Goal: Transaction & Acquisition: Purchase product/service

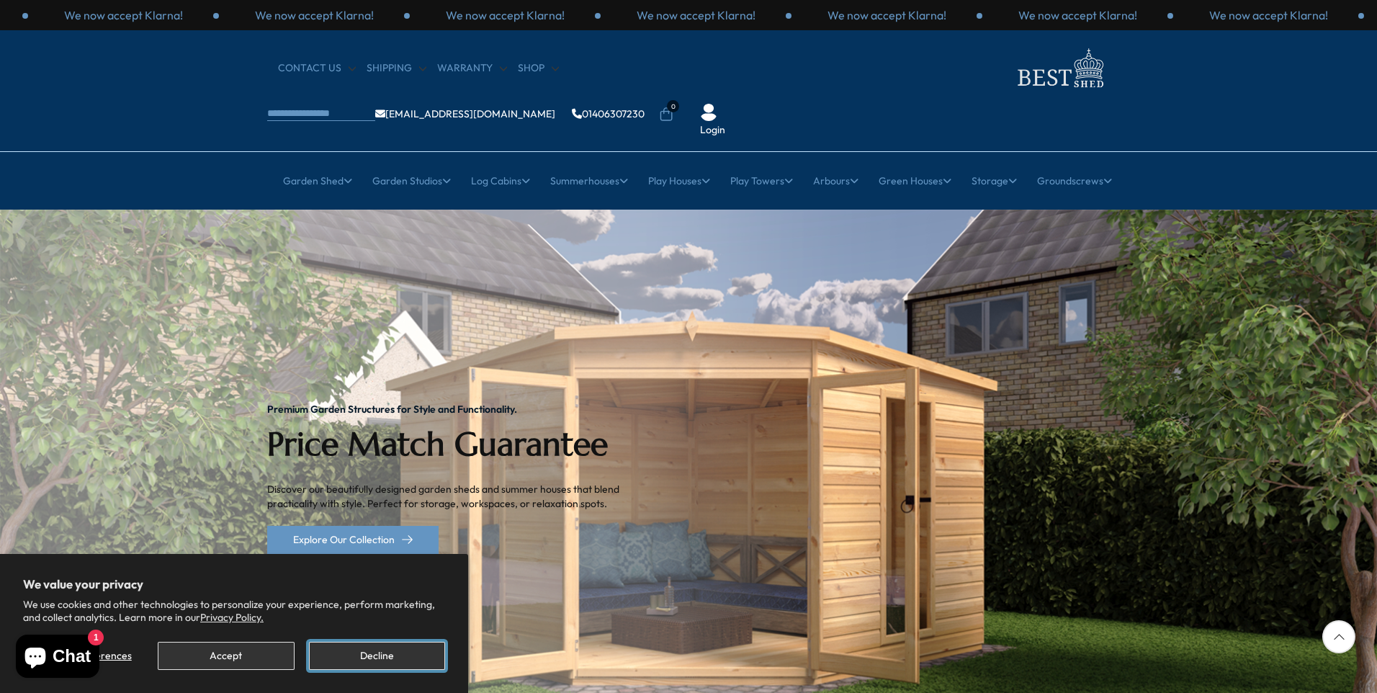
click at [395, 650] on button "Decline" at bounding box center [377, 656] width 136 height 28
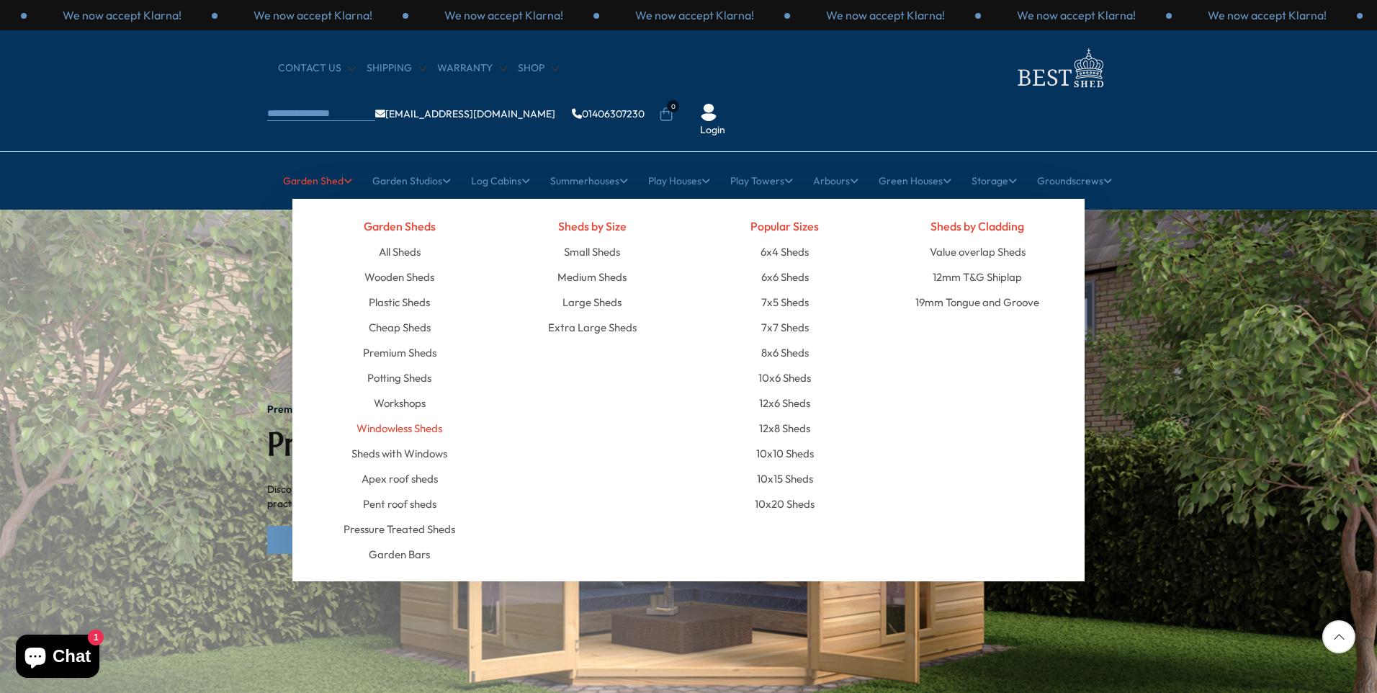
click at [395, 416] on link "Windowless Sheds" at bounding box center [400, 428] width 86 height 25
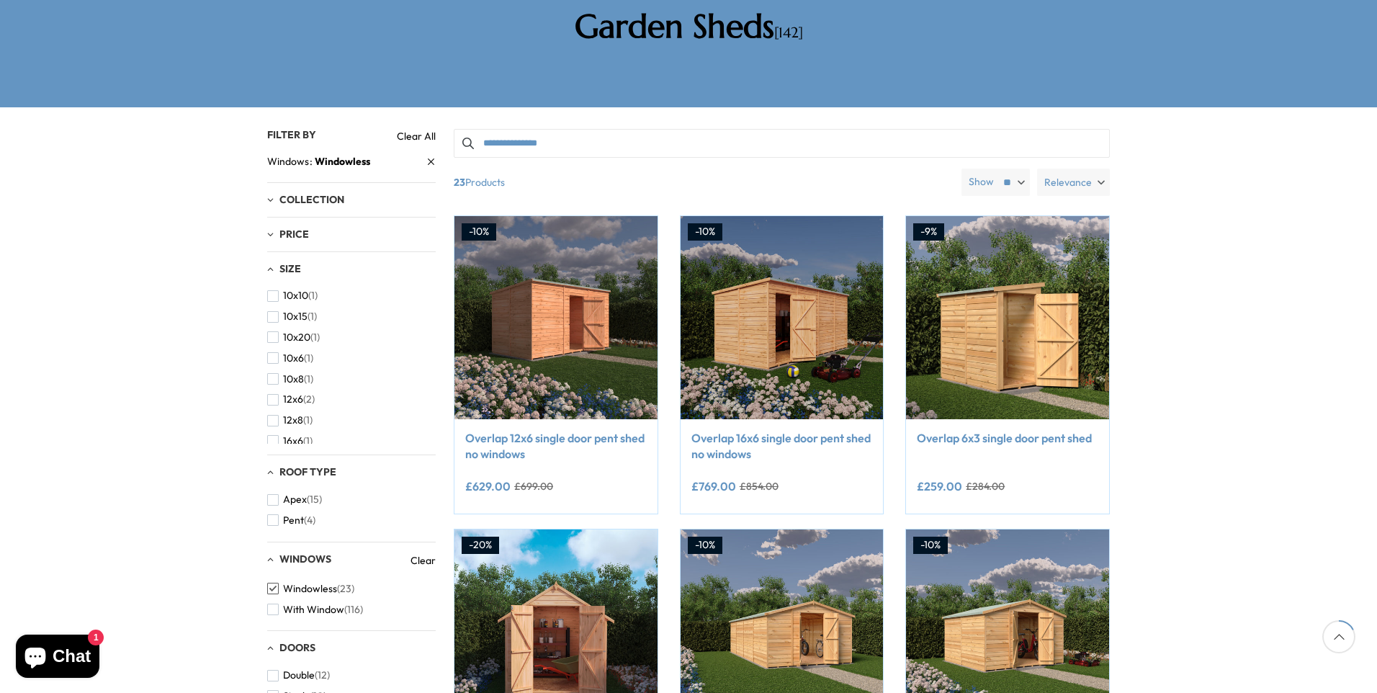
scroll to position [288, 0]
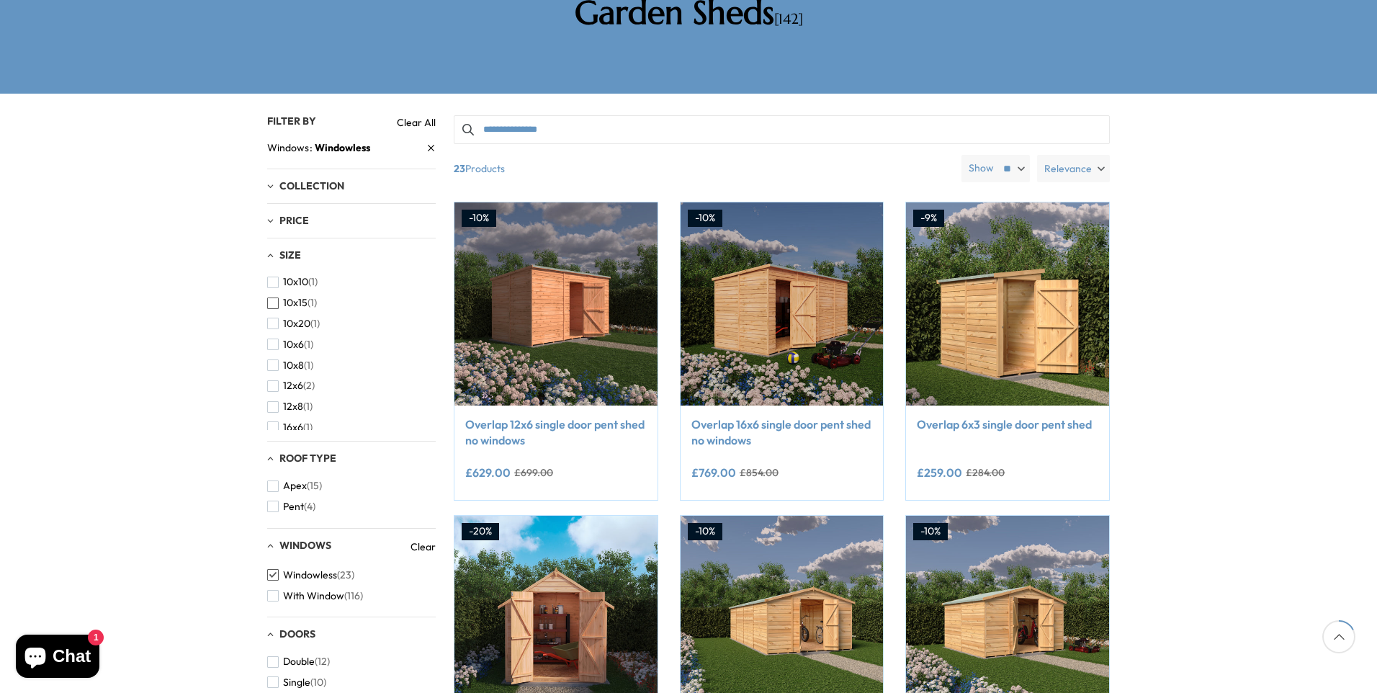
click at [272, 298] on span "button" at bounding box center [273, 304] width 12 height 12
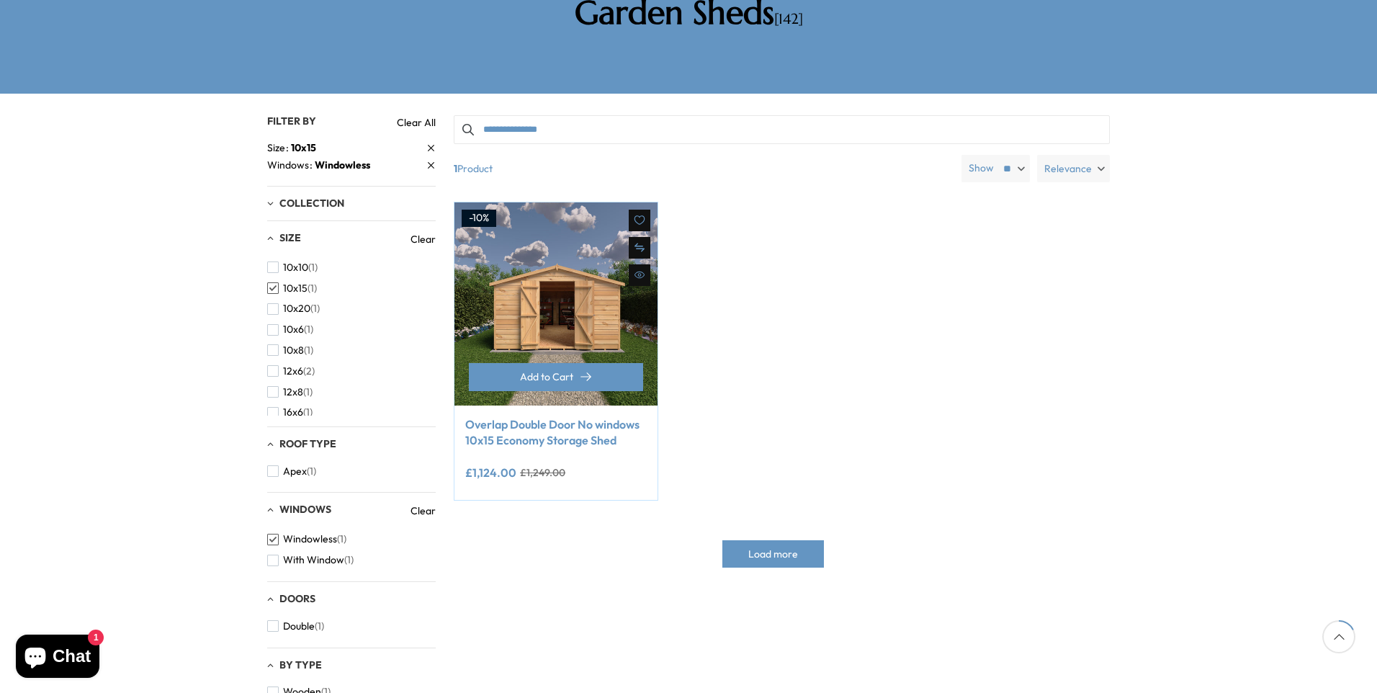
click at [535, 242] on img at bounding box center [556, 303] width 203 height 203
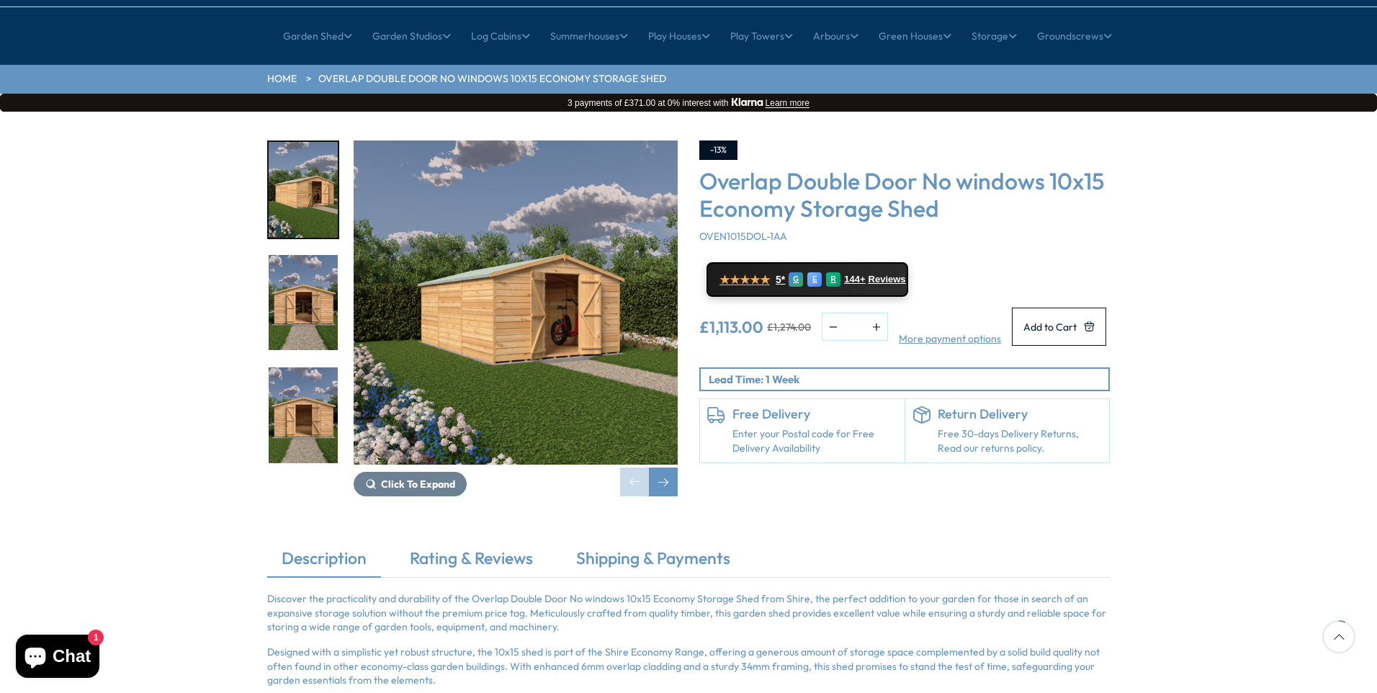
scroll to position [144, 0]
click at [439, 478] on span "Click To Expand" at bounding box center [418, 484] width 74 height 13
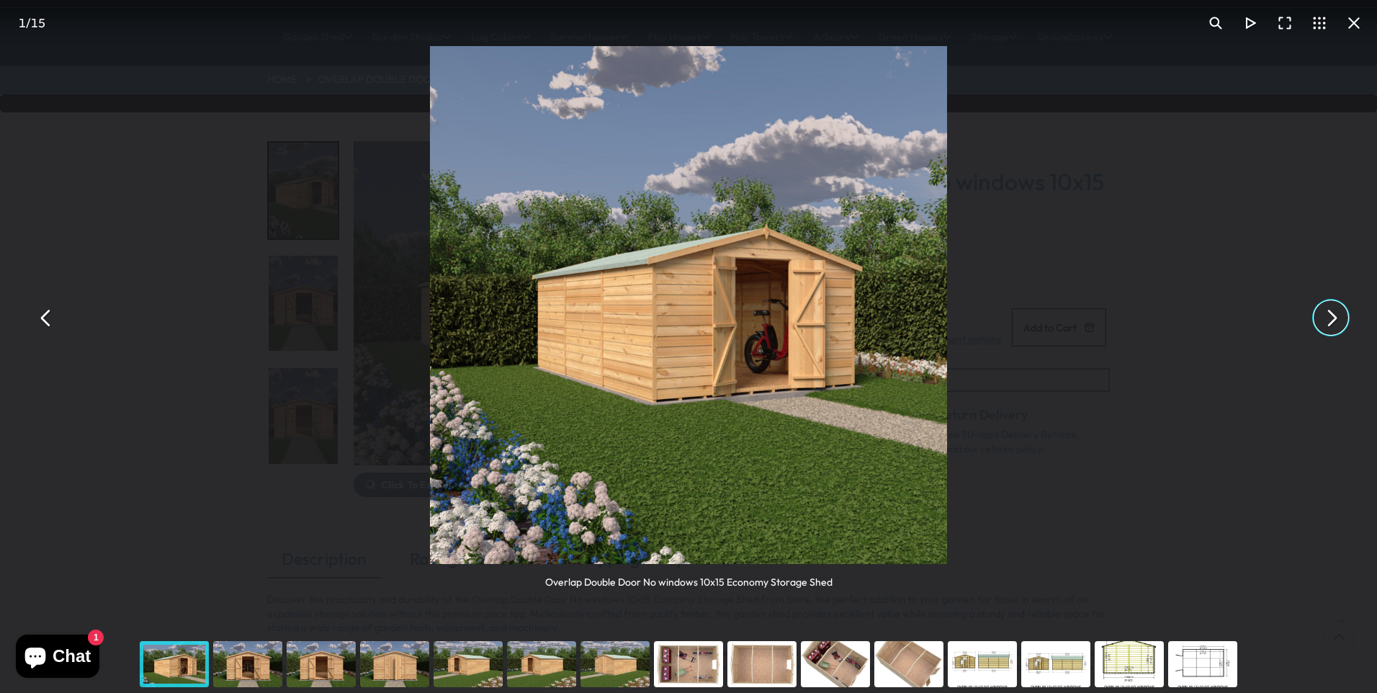
click at [1333, 316] on button "You can close this modal content with the ESC key" at bounding box center [1331, 317] width 35 height 35
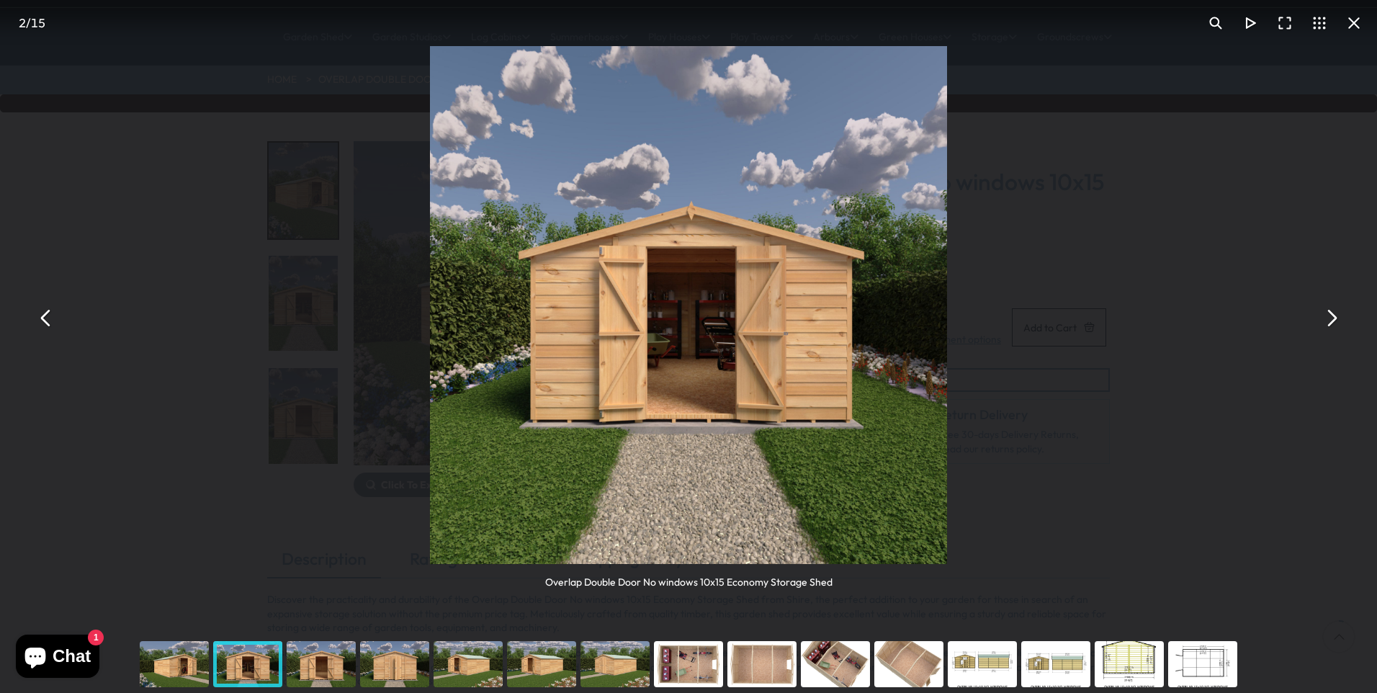
click at [1333, 316] on button "You can close this modal content with the ESC key" at bounding box center [1331, 317] width 35 height 35
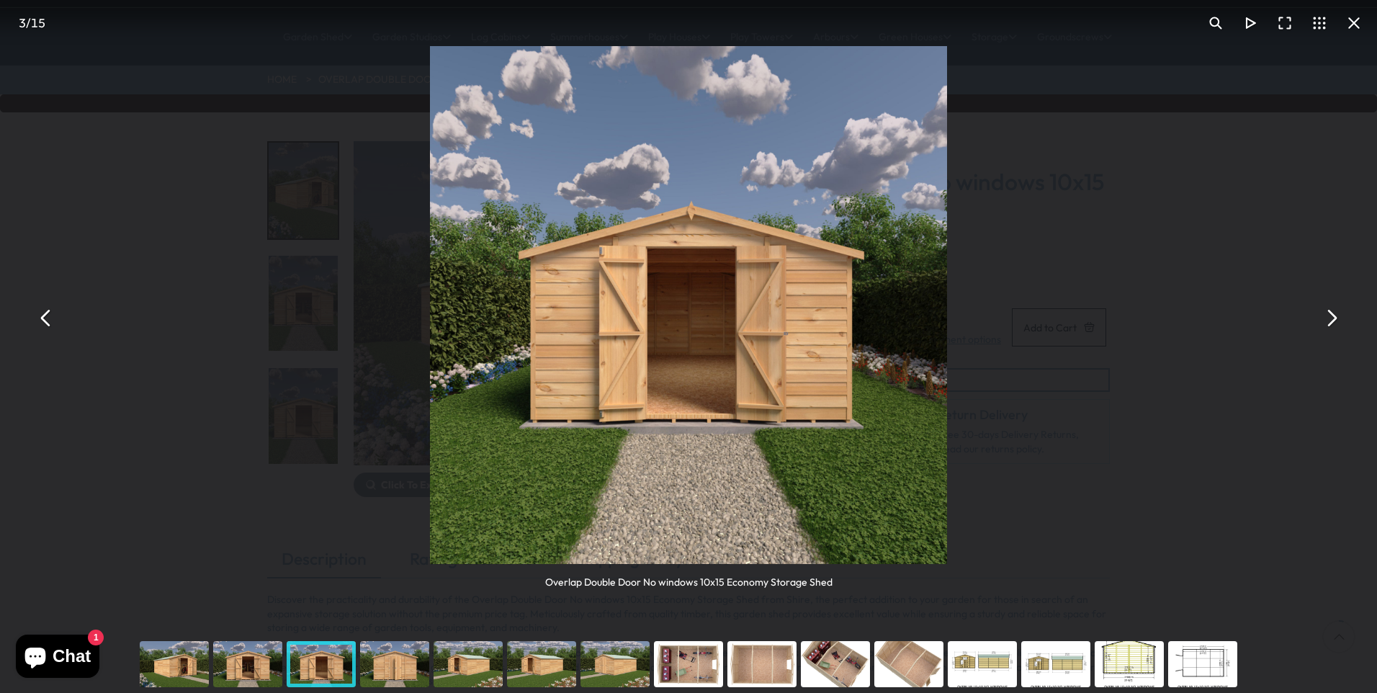
click at [1333, 316] on button "You can close this modal content with the ESC key" at bounding box center [1331, 317] width 35 height 35
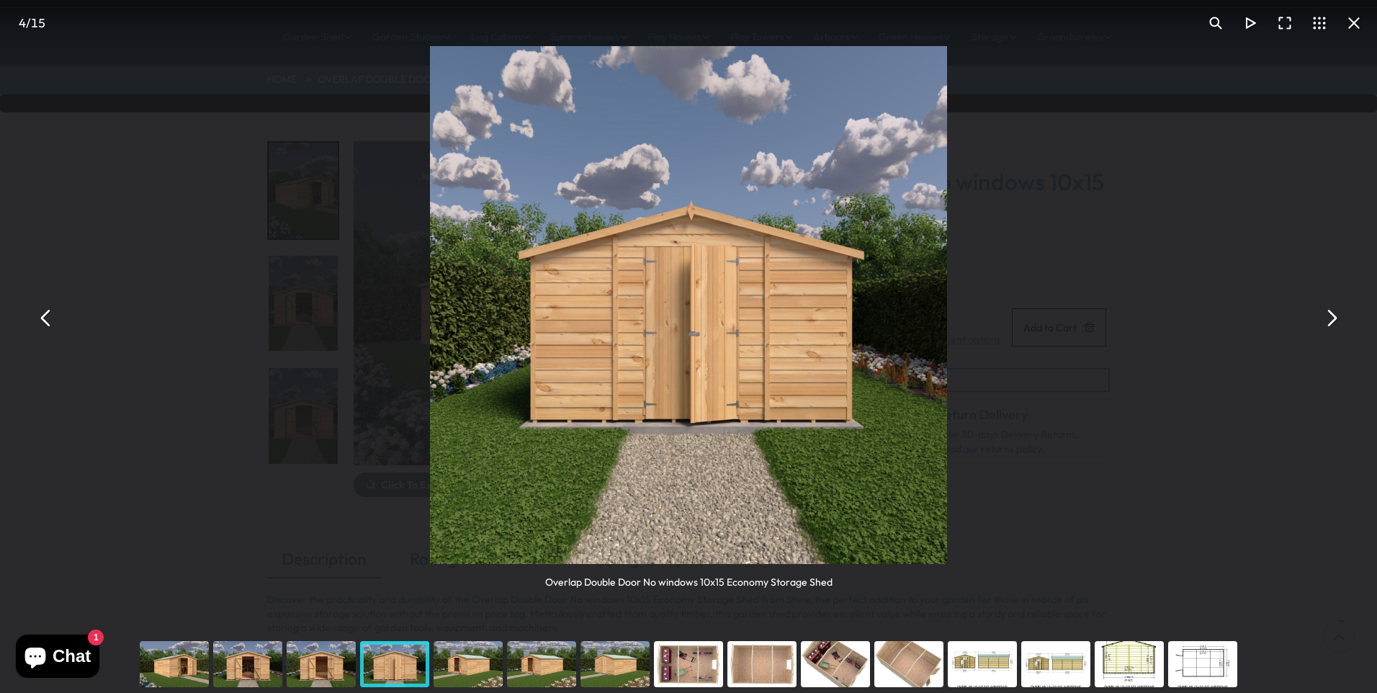
click at [1333, 316] on button "You can close this modal content with the ESC key" at bounding box center [1331, 317] width 35 height 35
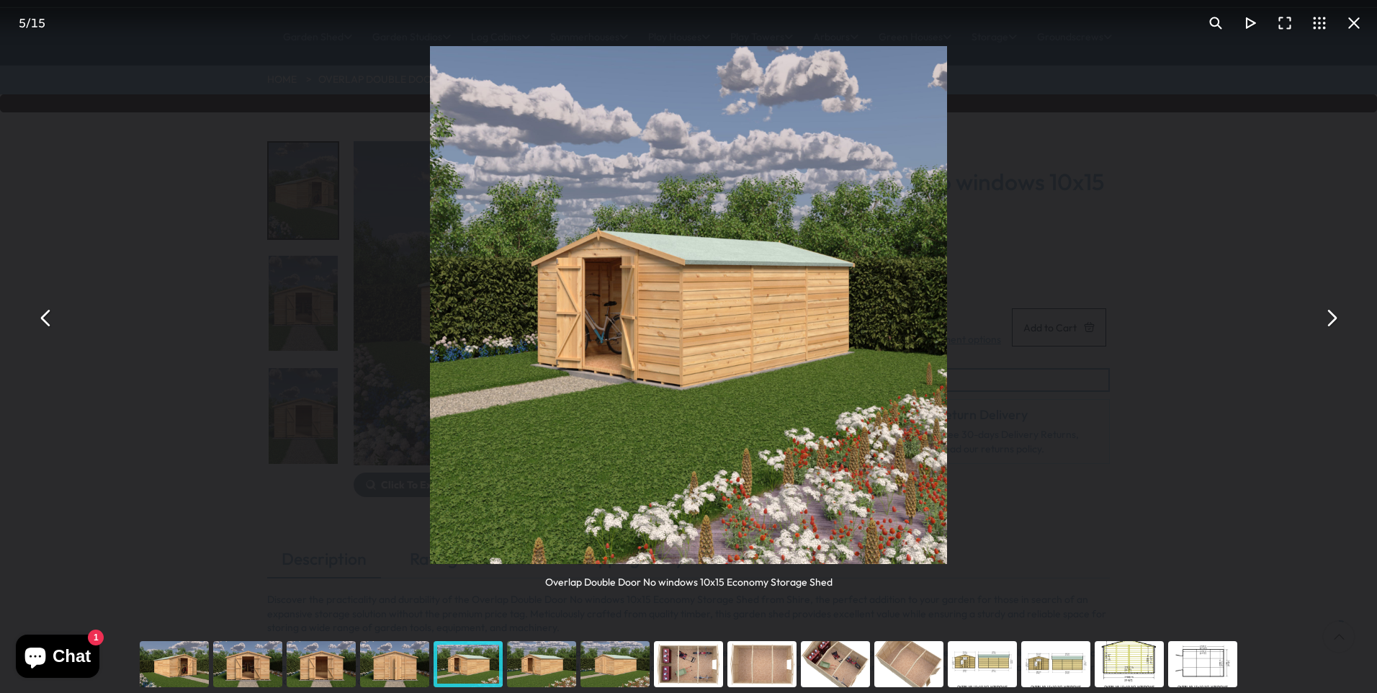
click at [1333, 316] on button "You can close this modal content with the ESC key" at bounding box center [1331, 317] width 35 height 35
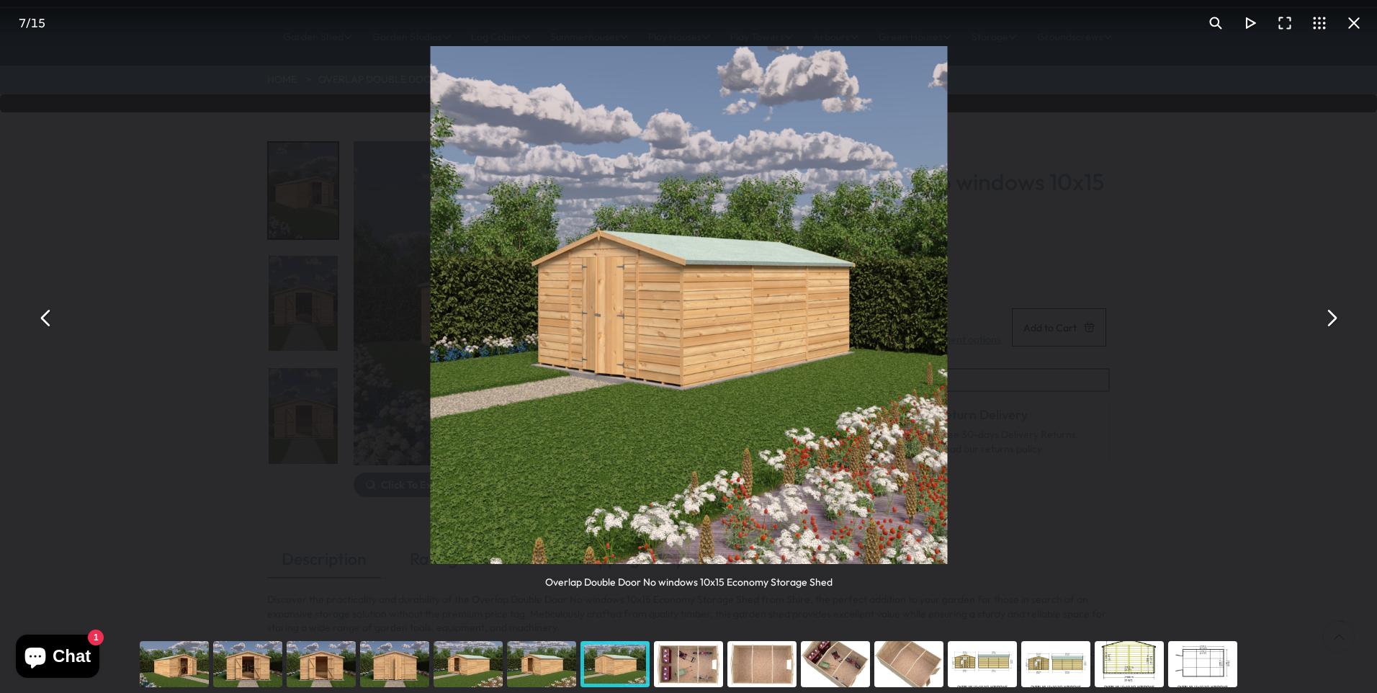
click at [1333, 316] on button "You can close this modal content with the ESC key" at bounding box center [1331, 317] width 35 height 35
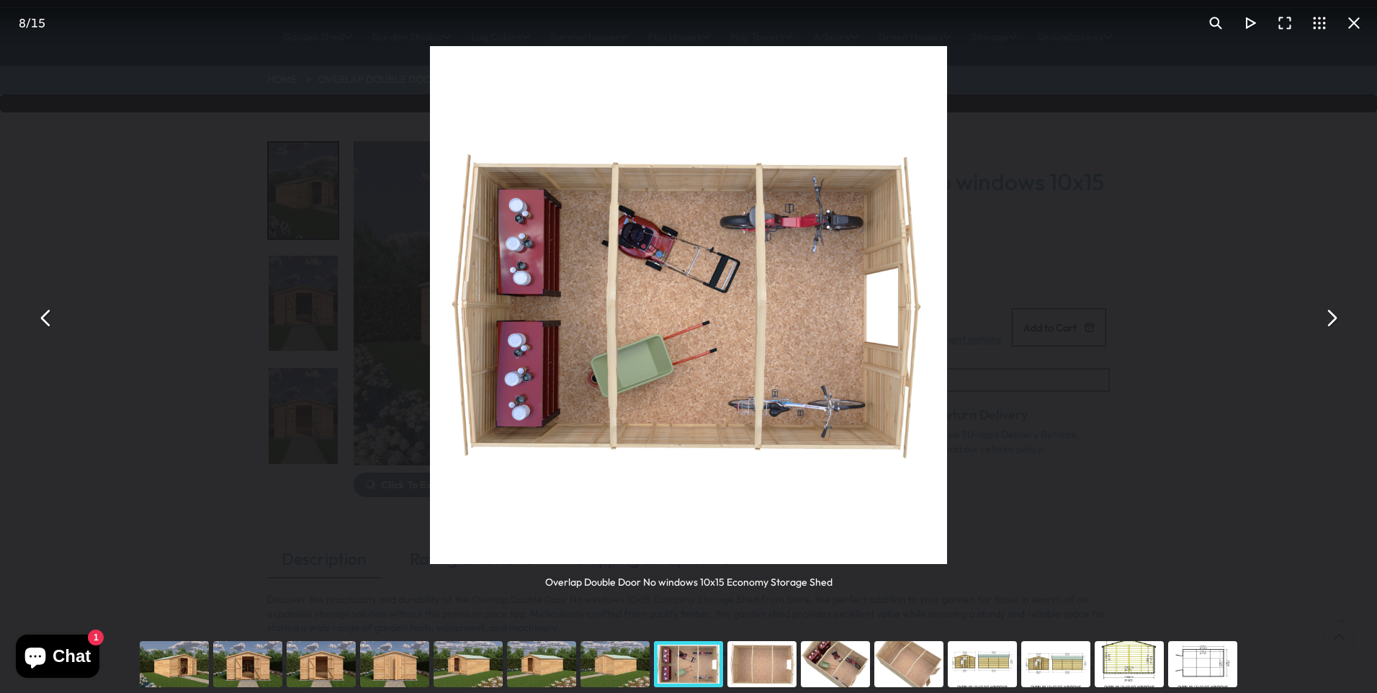
click at [1333, 316] on button "You can close this modal content with the ESC key" at bounding box center [1331, 317] width 35 height 35
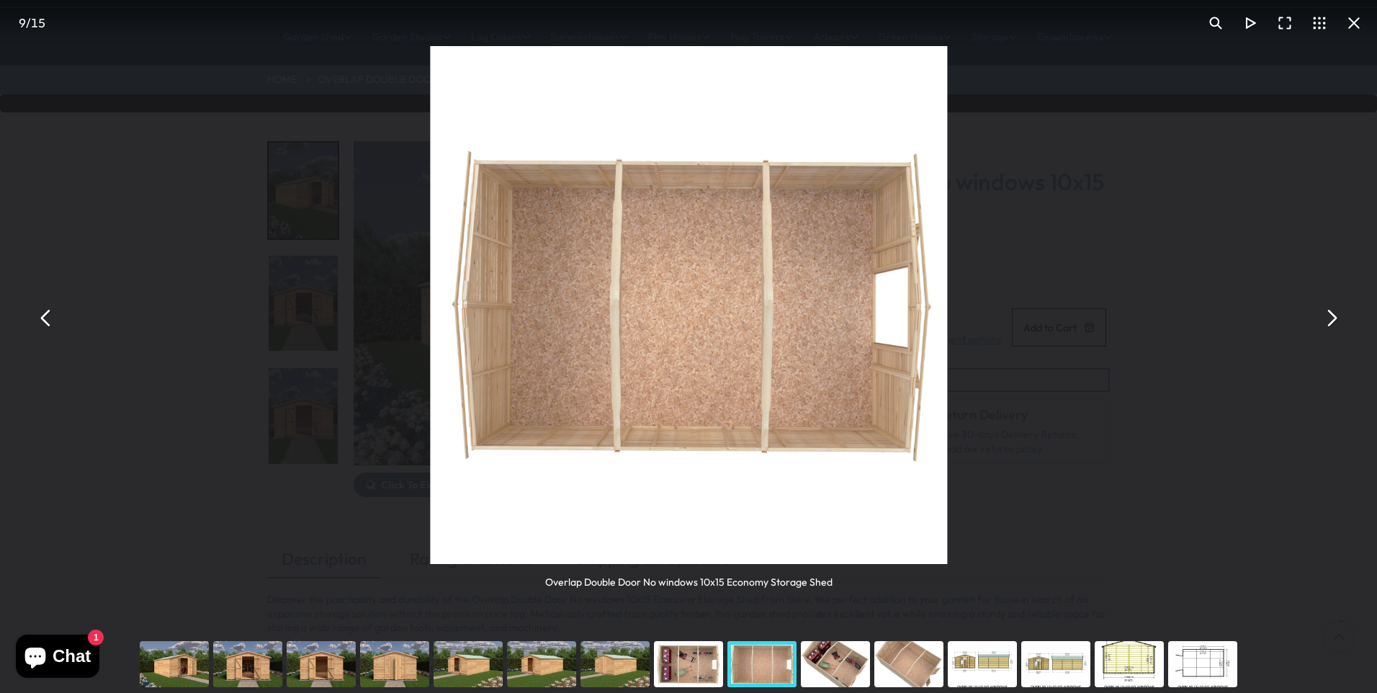
click at [1333, 316] on button "You can close this modal content with the ESC key" at bounding box center [1331, 317] width 35 height 35
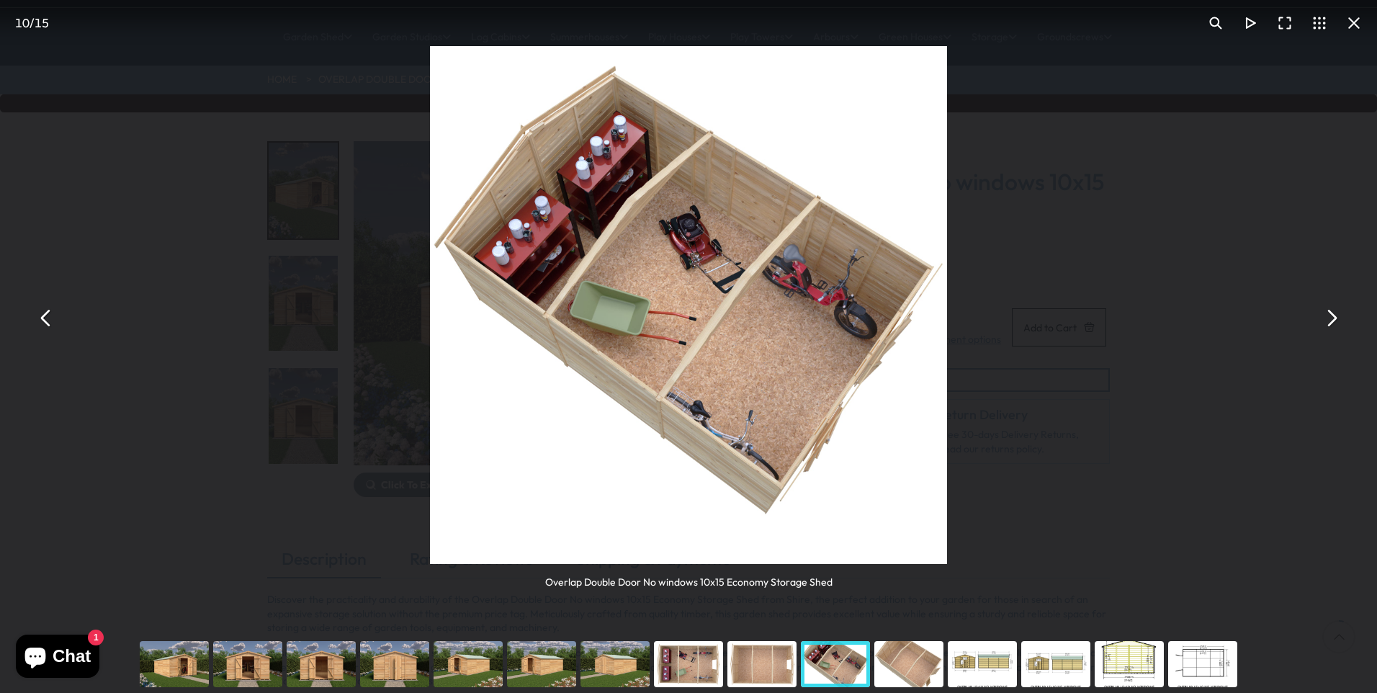
click at [1333, 316] on button "You can close this modal content with the ESC key" at bounding box center [1331, 317] width 35 height 35
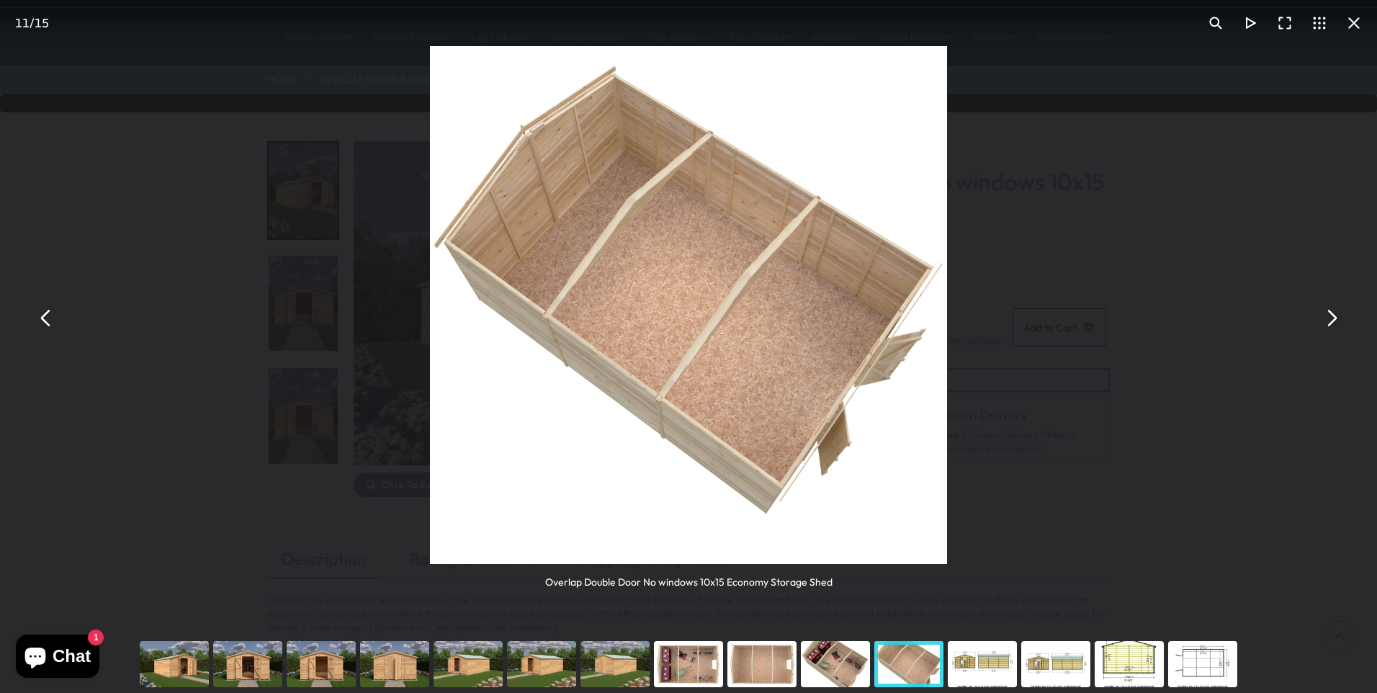
click at [1333, 316] on button "You can close this modal content with the ESC key" at bounding box center [1331, 317] width 35 height 35
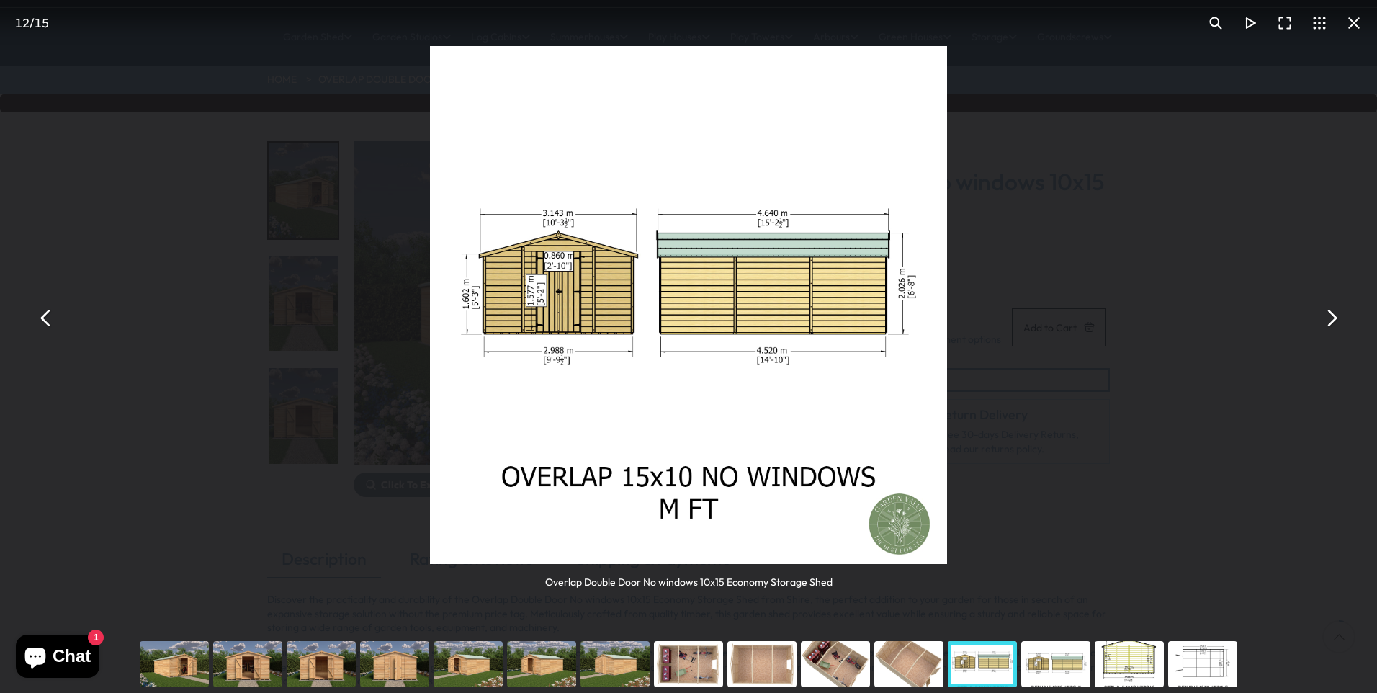
click at [1333, 316] on button "You can close this modal content with the ESC key" at bounding box center [1331, 317] width 35 height 35
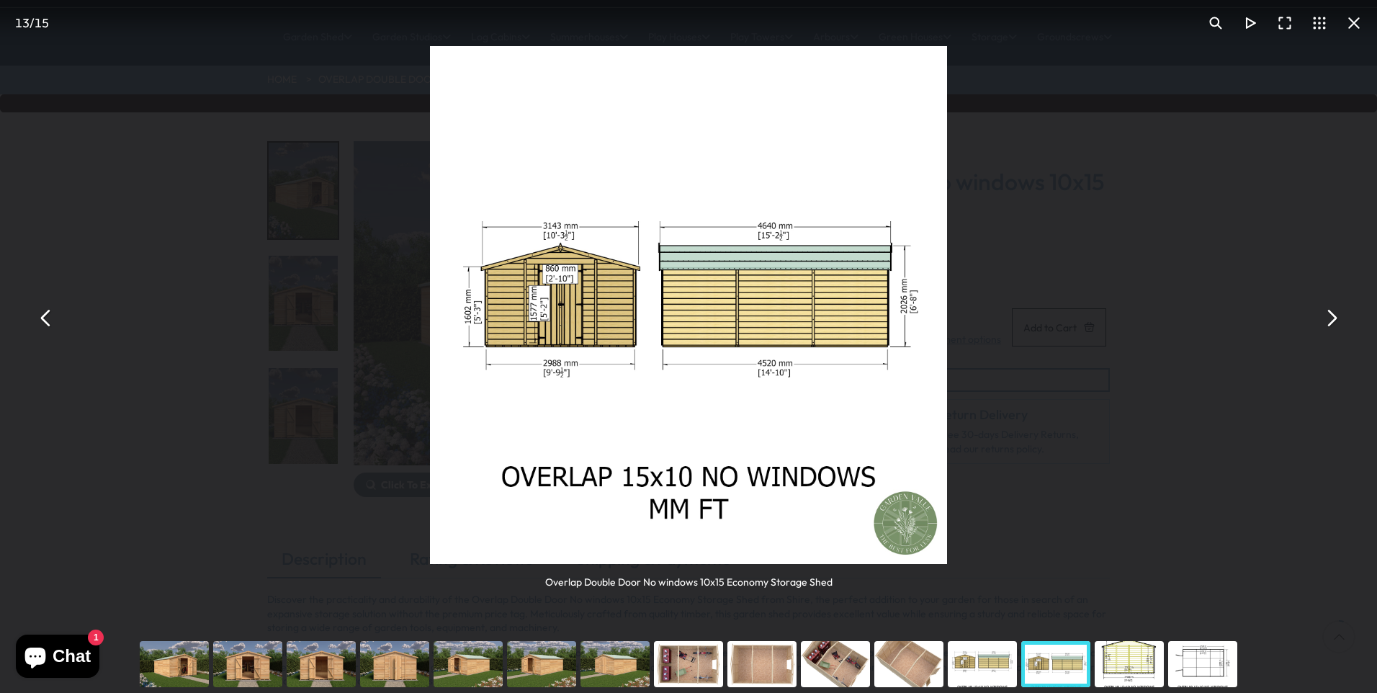
click at [1333, 316] on button "You can close this modal content with the ESC key" at bounding box center [1331, 317] width 35 height 35
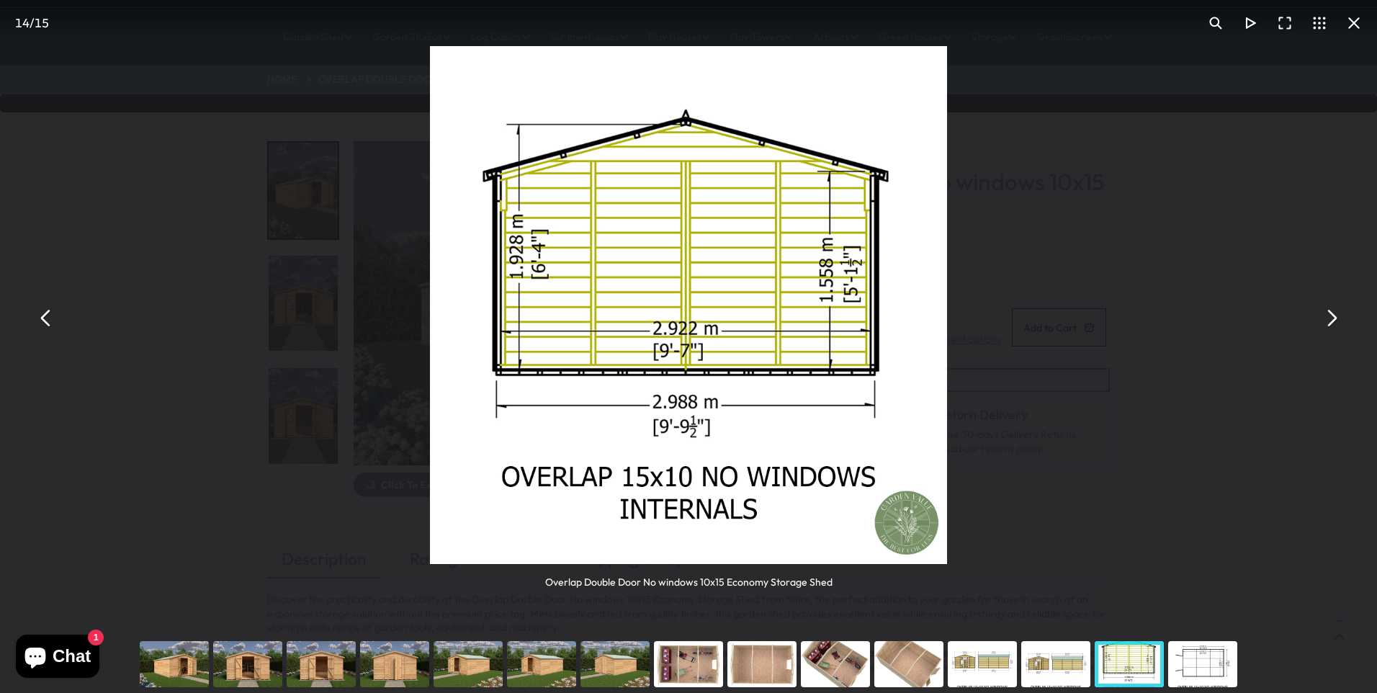
click at [1333, 316] on button "You can close this modal content with the ESC key" at bounding box center [1331, 317] width 35 height 35
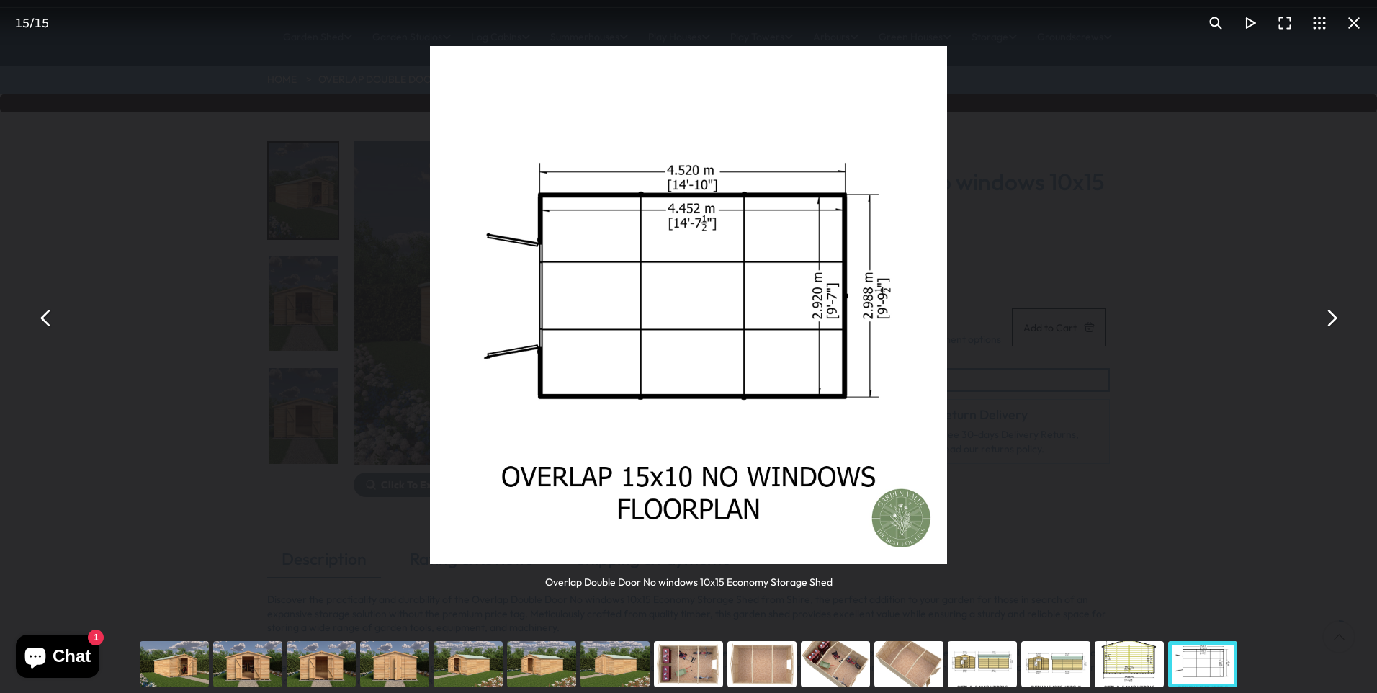
click at [1333, 316] on button "You can close this modal content with the ESC key" at bounding box center [1331, 317] width 35 height 35
